Goal: Information Seeking & Learning: Learn about a topic

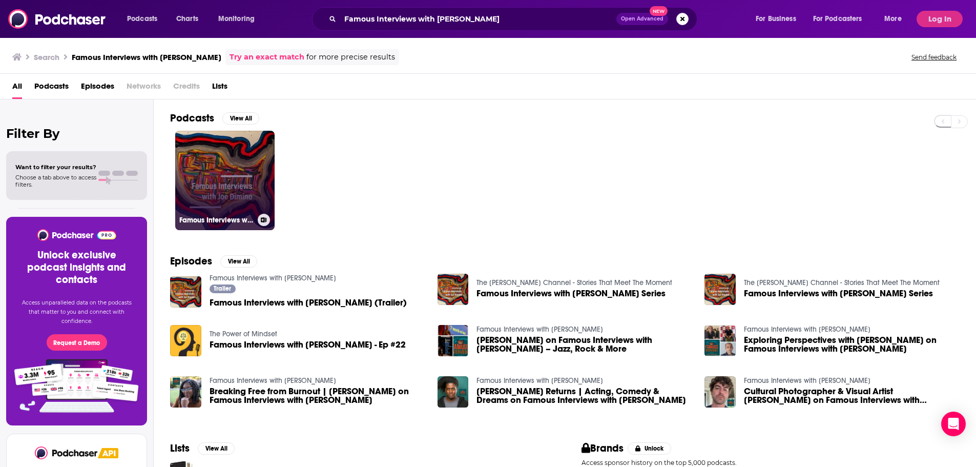
click at [254, 183] on link "Famous Interviews with [PERSON_NAME]" at bounding box center [224, 180] width 99 height 99
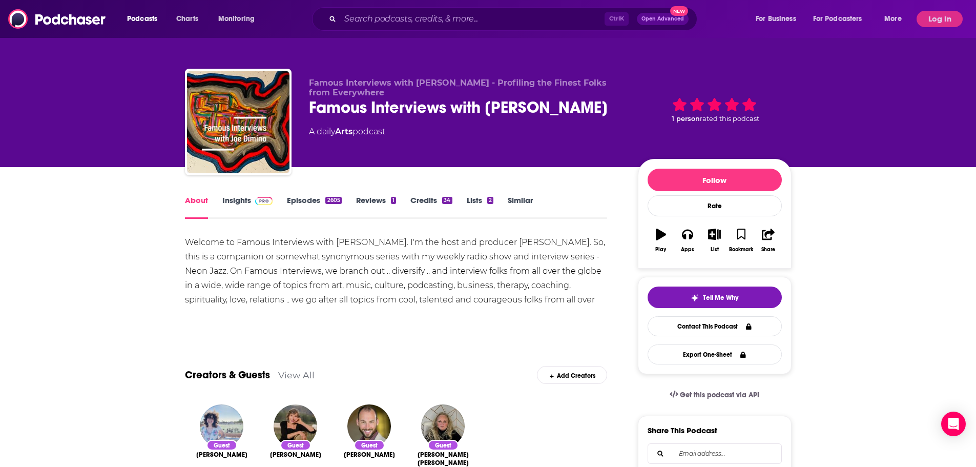
click at [250, 205] on link "Insights" at bounding box center [247, 207] width 51 height 24
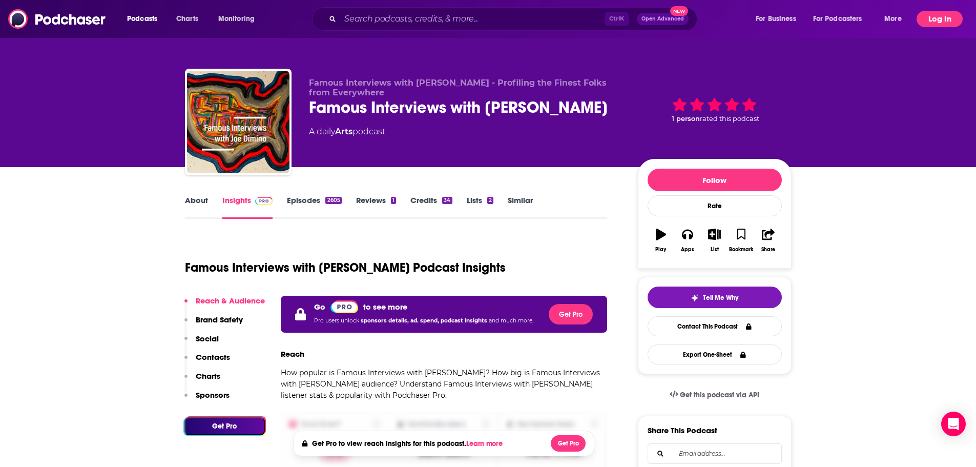
click at [939, 17] on button "Log In" at bounding box center [939, 19] width 46 height 16
click at [927, 11] on body "Podcasts Charts Monitoring Ctrl K Open Advanced New For Business For Podcasters…" at bounding box center [488, 233] width 976 height 467
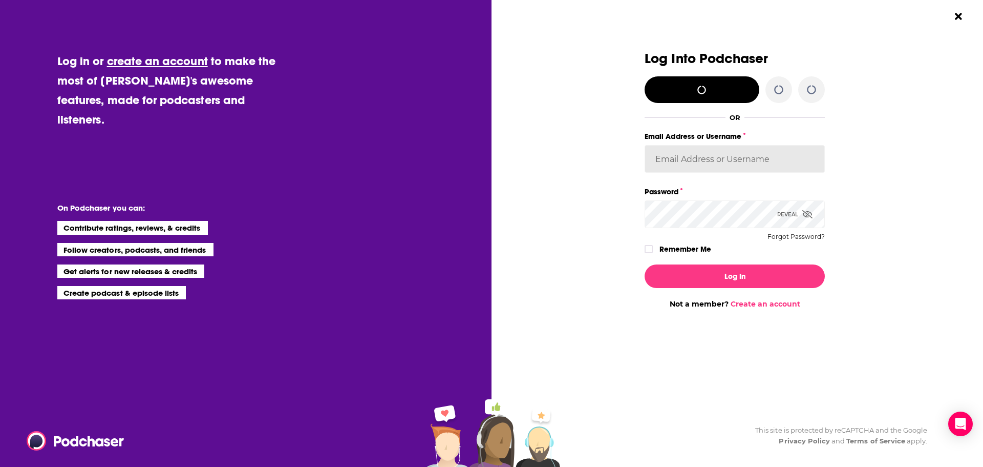
type input "Spiral5-G1"
click at [675, 292] on div "Log In Not a member? Create an account" at bounding box center [735, 282] width 180 height 52
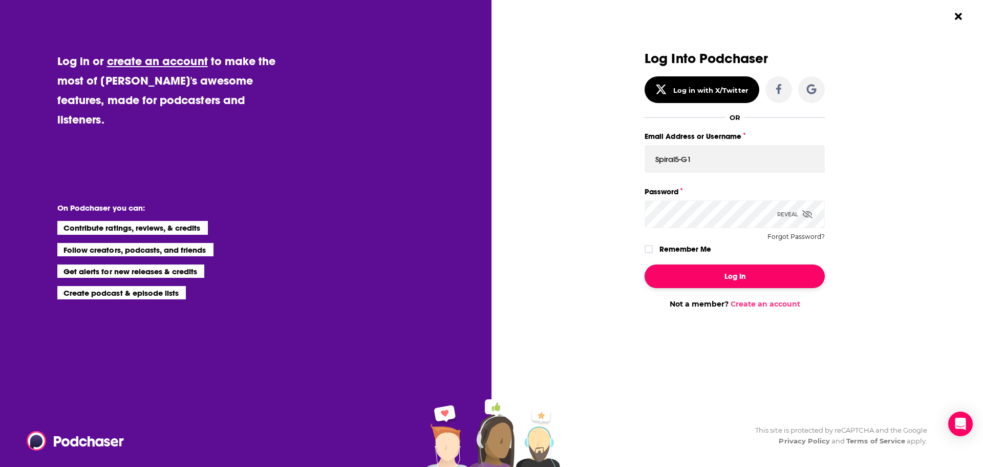
click at [675, 274] on button "Log In" at bounding box center [735, 276] width 180 height 24
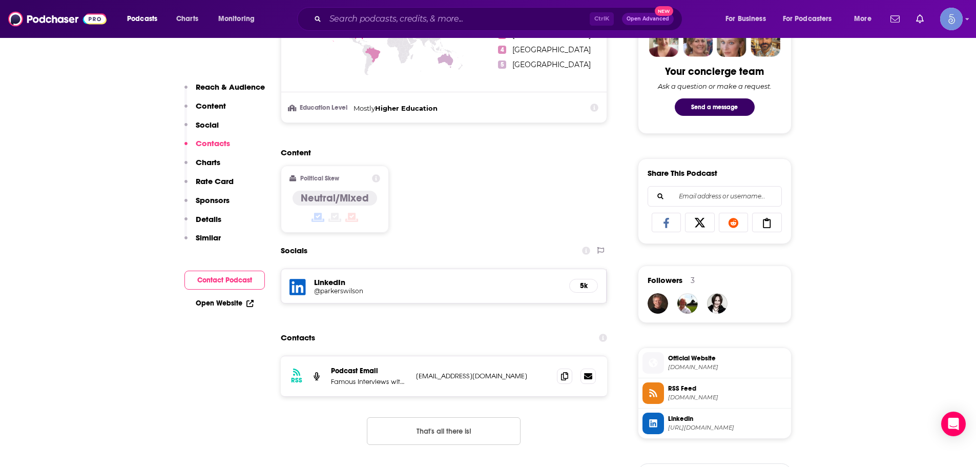
scroll to position [512, 0]
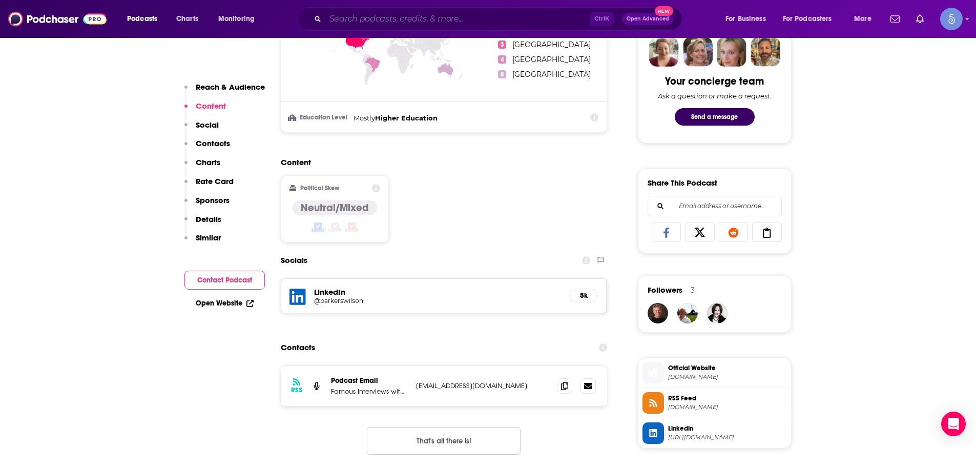
click at [449, 16] on input "Search podcasts, credits, & more..." at bounding box center [457, 19] width 264 height 16
paste input "Grief 2 Growth"
type input "Grief 2 Growth"
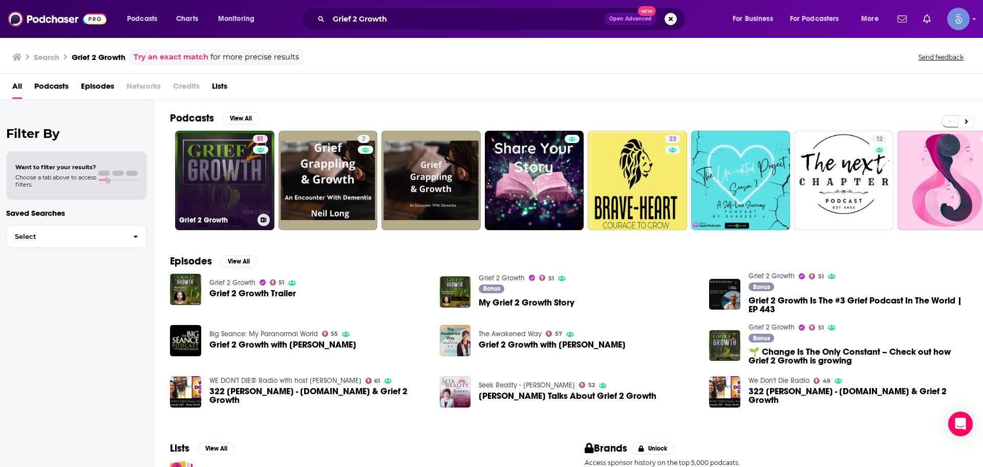
click at [228, 161] on link "51 Grief 2 Growth" at bounding box center [224, 180] width 99 height 99
